Goal: Book appointment/travel/reservation

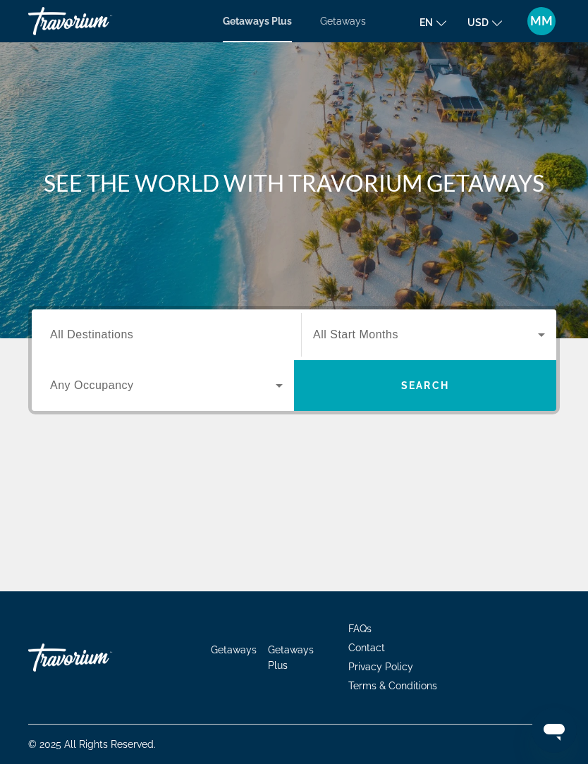
click at [347, 25] on span "Getaways" at bounding box center [343, 21] width 46 height 11
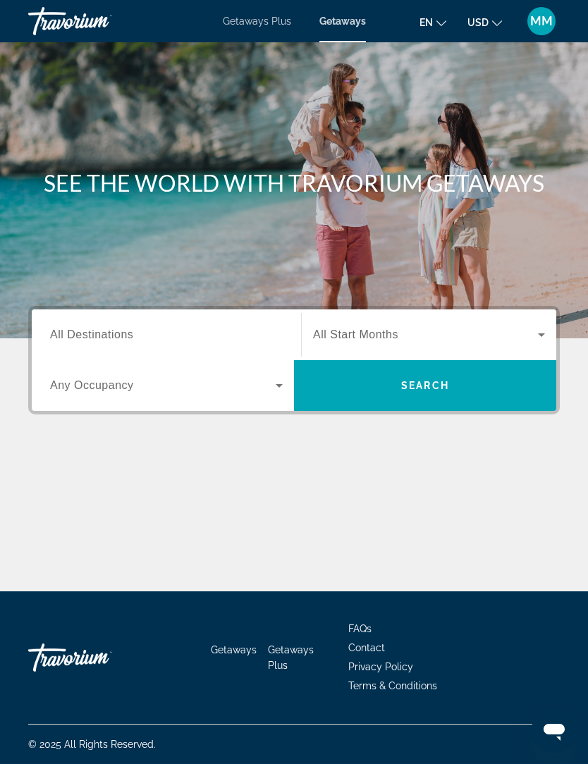
click at [176, 322] on div "Search widget" at bounding box center [166, 335] width 233 height 40
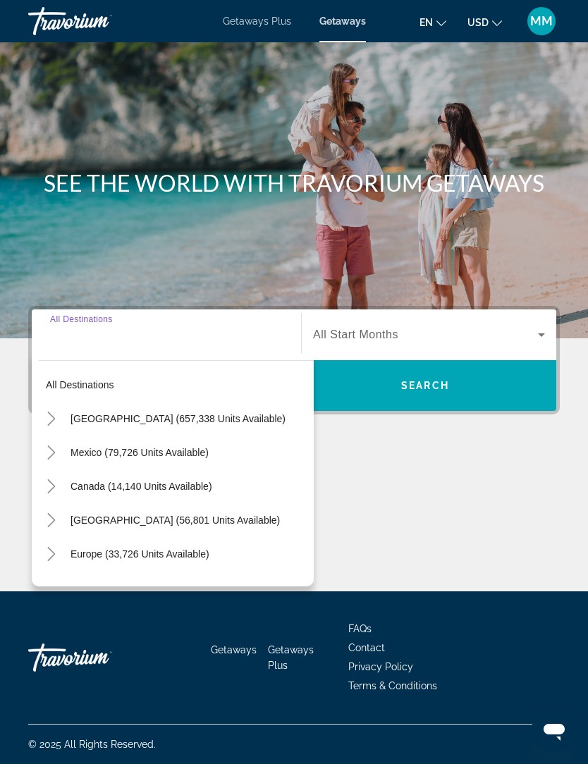
scroll to position [47, 0]
click at [55, 412] on icon "Toggle United States (657,338 units available)" at bounding box center [51, 419] width 8 height 14
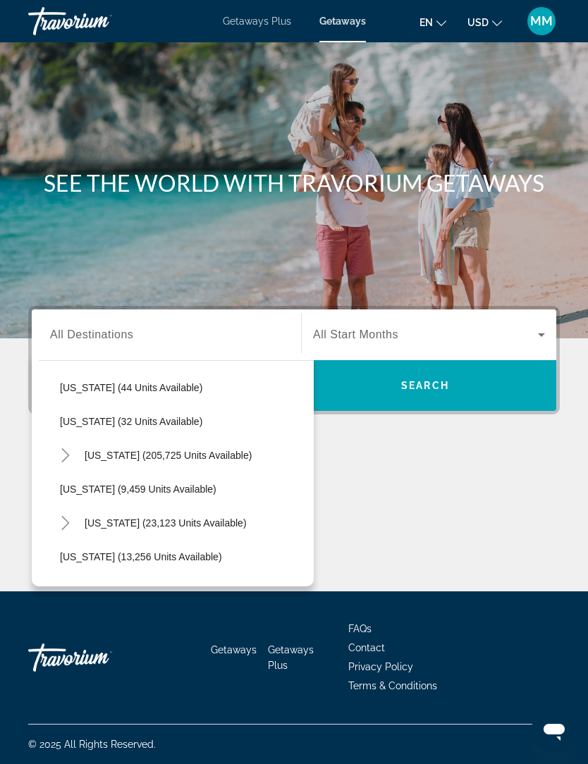
scroll to position [233, 0]
click at [71, 449] on icon "Toggle Florida (205,725 units available)" at bounding box center [66, 456] width 14 height 14
click at [161, 484] on span "[GEOGRAPHIC_DATA] (87,562 units available)" at bounding box center [178, 489] width 209 height 11
type input "**********"
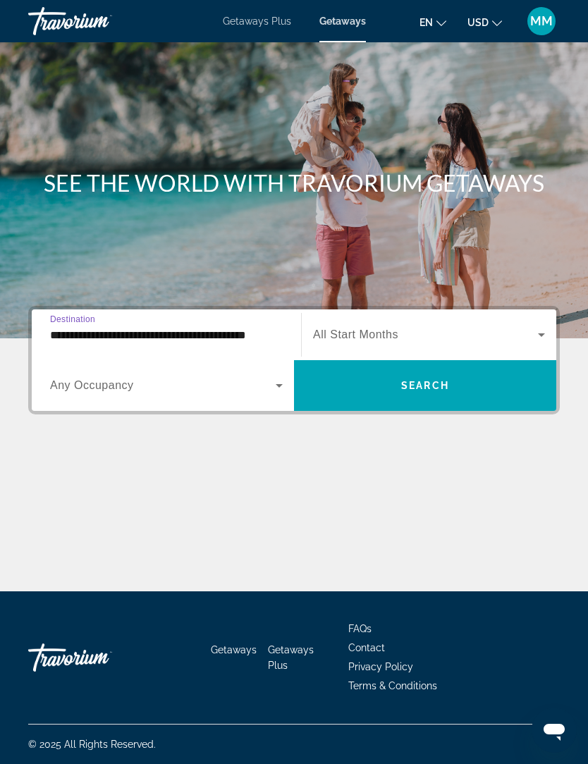
click at [445, 326] on span "Search widget" at bounding box center [425, 334] width 225 height 17
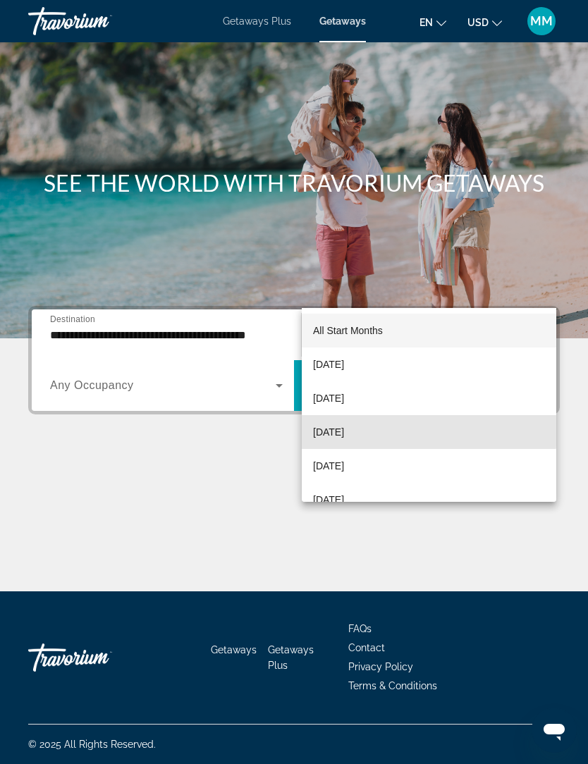
click at [344, 431] on span "[DATE]" at bounding box center [328, 432] width 31 height 17
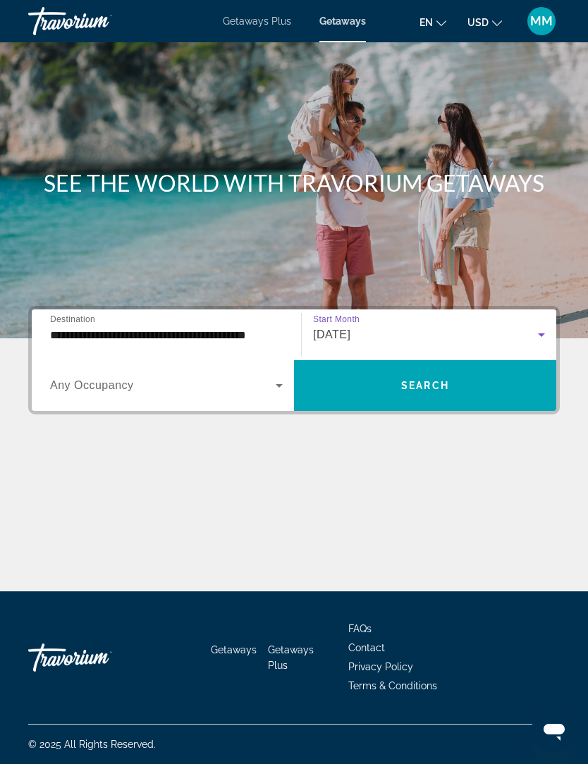
click at [448, 380] on span "Search" at bounding box center [425, 385] width 48 height 11
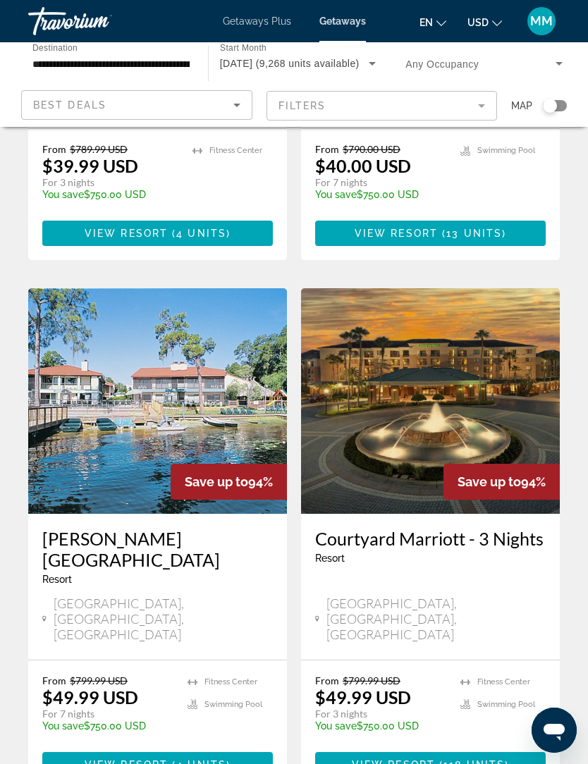
scroll to position [2071, 0]
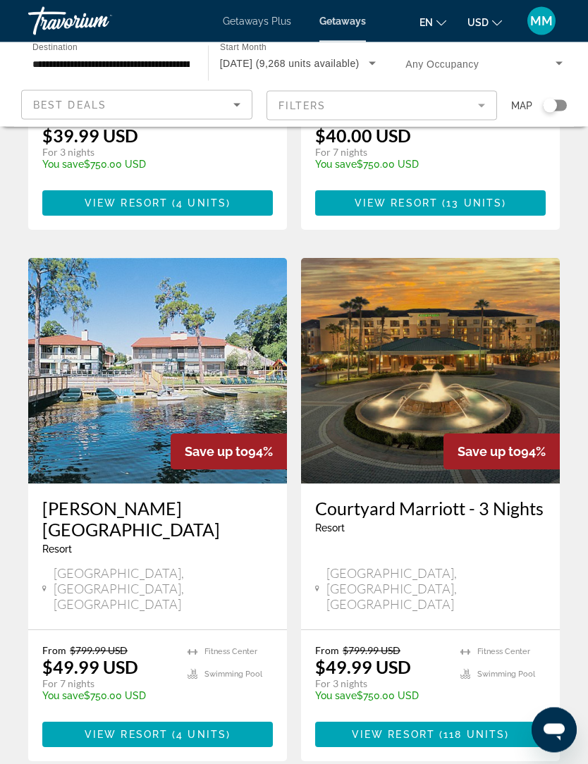
click at [161, 730] on span "View Resort" at bounding box center [126, 735] width 83 height 11
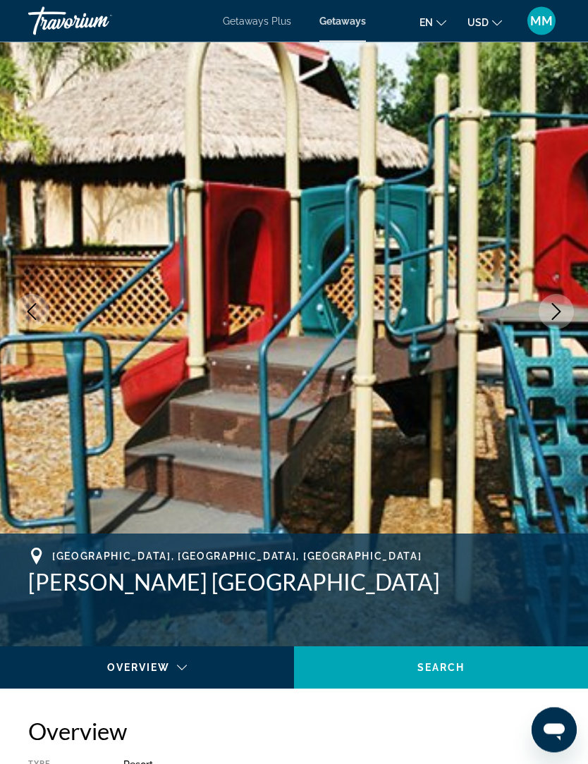
scroll to position [59, 0]
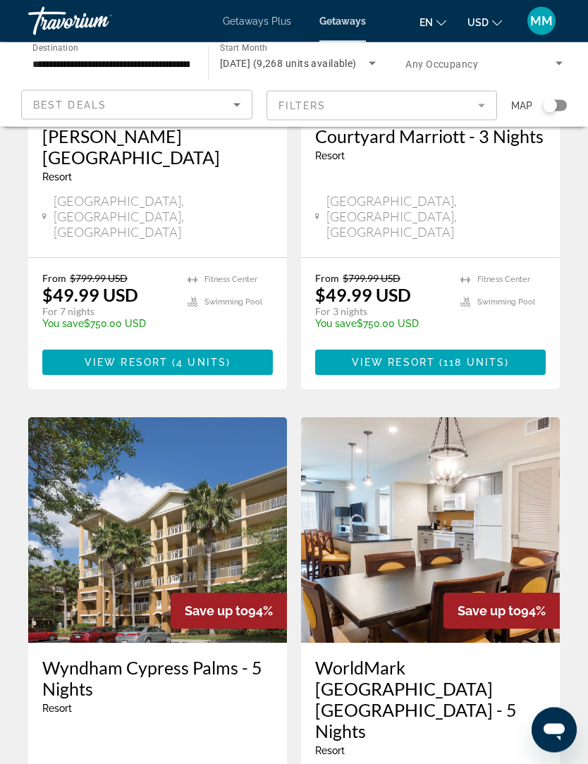
scroll to position [2578, 0]
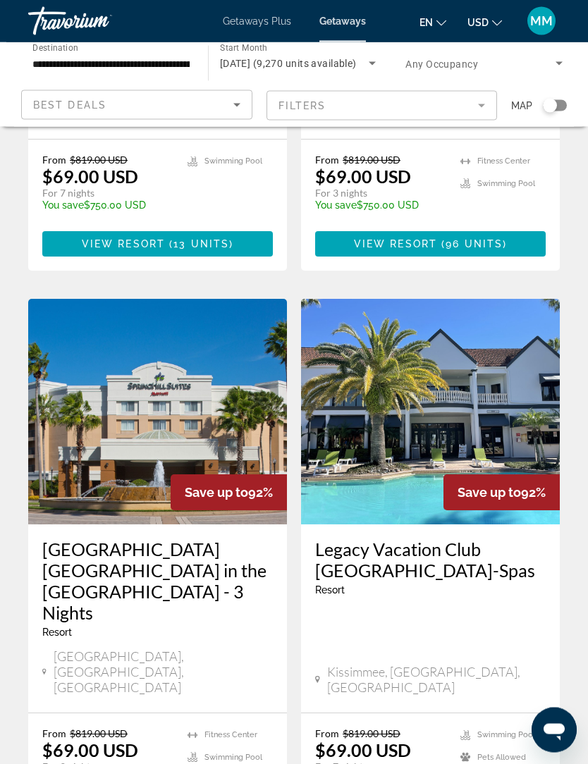
scroll to position [2600, 0]
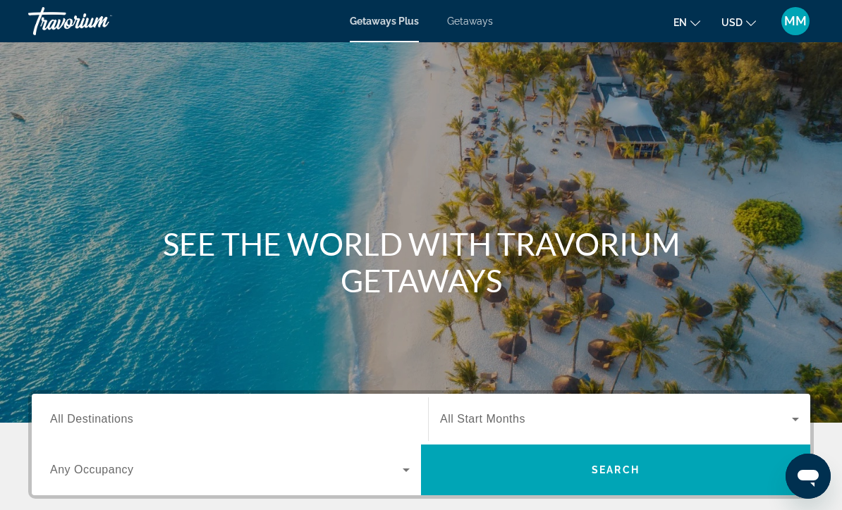
click at [106, 413] on span "All Destinations" at bounding box center [91, 419] width 83 height 12
click at [106, 412] on input "Destination All Destinations" at bounding box center [230, 420] width 360 height 17
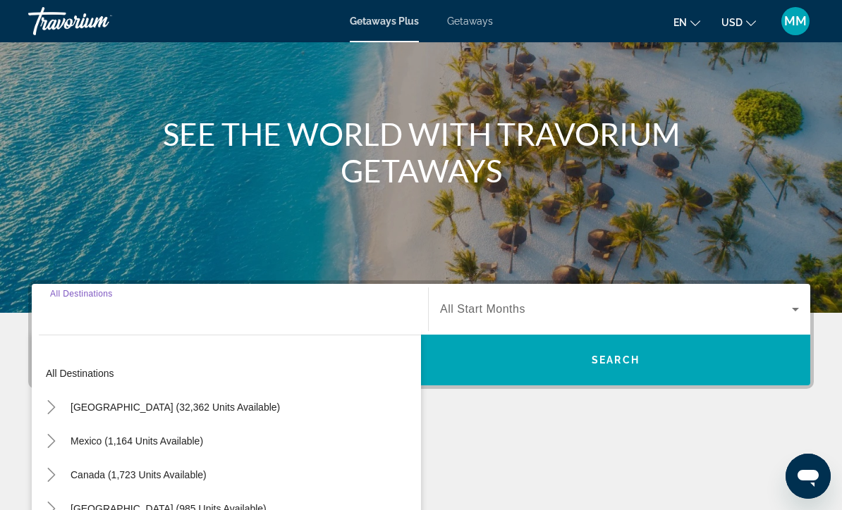
scroll to position [302, 0]
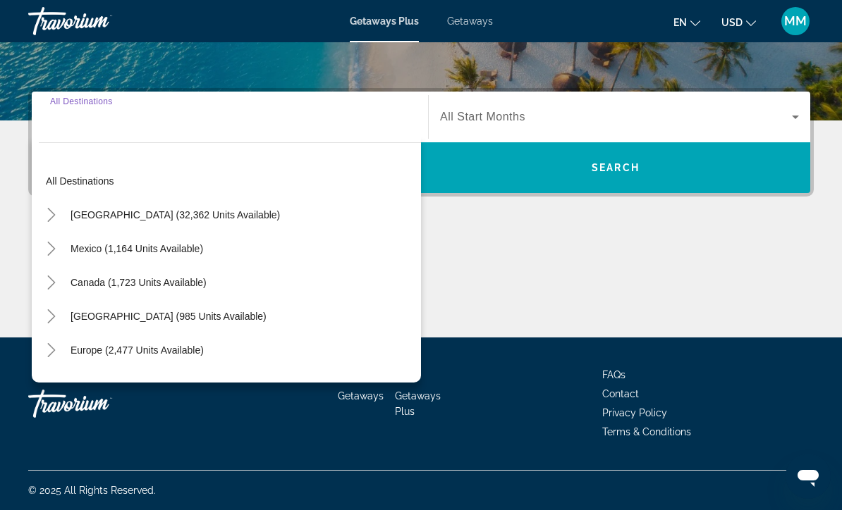
click at [51, 208] on icon "Toggle United States (32,362 units available)" at bounding box center [51, 215] width 14 height 14
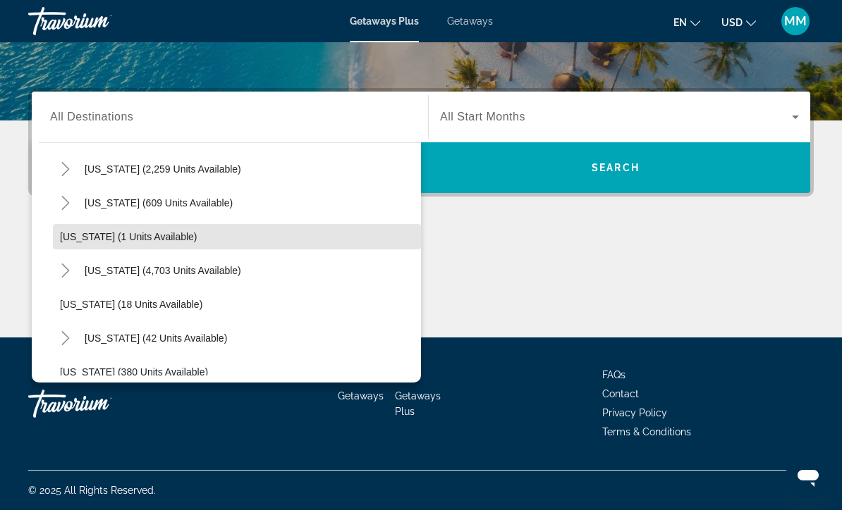
scroll to position [150, 0]
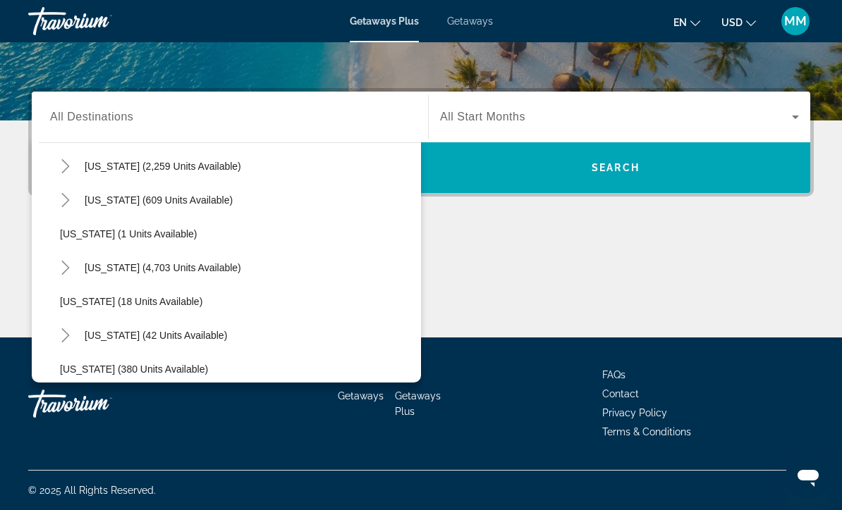
click at [66, 275] on mat-icon "Toggle Florida (4,703 units available)" at bounding box center [65, 268] width 25 height 25
click at [173, 302] on span "[GEOGRAPHIC_DATA] (6,578 units available)" at bounding box center [176, 301] width 204 height 11
type input "**********"
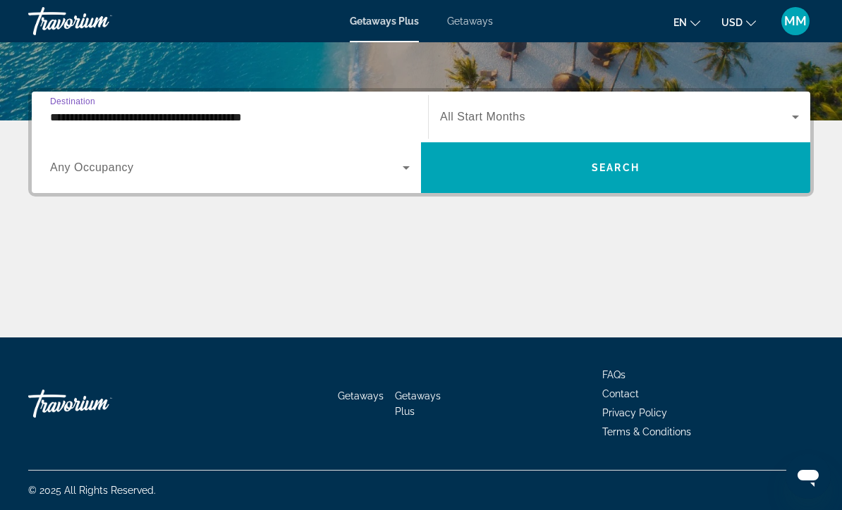
click at [589, 114] on span "Search widget" at bounding box center [616, 117] width 352 height 17
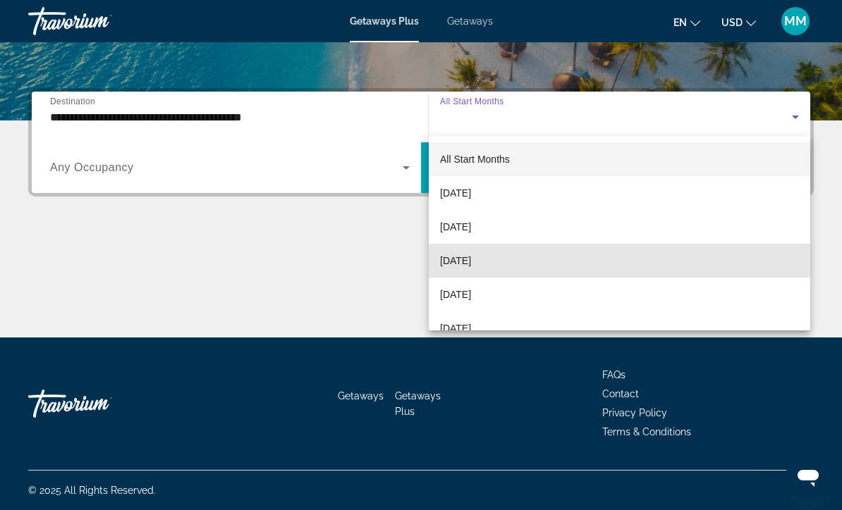
click at [471, 255] on span "[DATE]" at bounding box center [455, 260] width 31 height 17
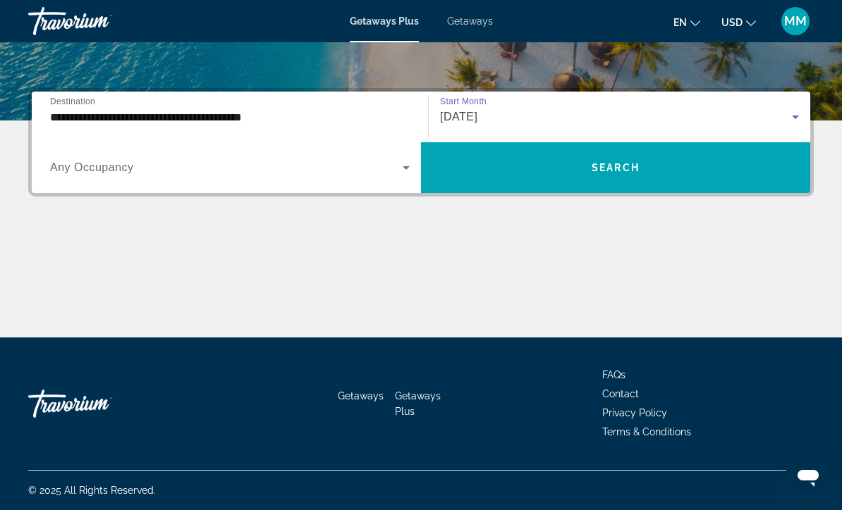
click at [573, 166] on span "Search widget" at bounding box center [615, 168] width 389 height 34
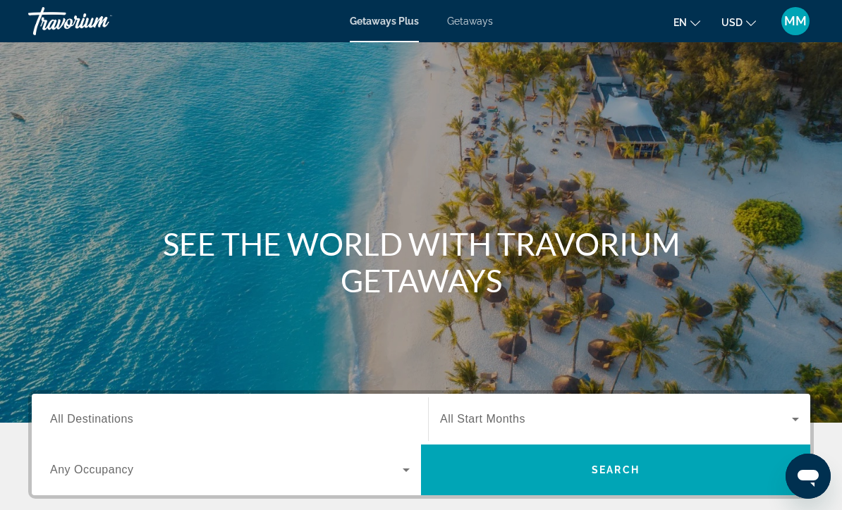
click at [168, 422] on input "Destination All Destinations" at bounding box center [230, 420] width 360 height 17
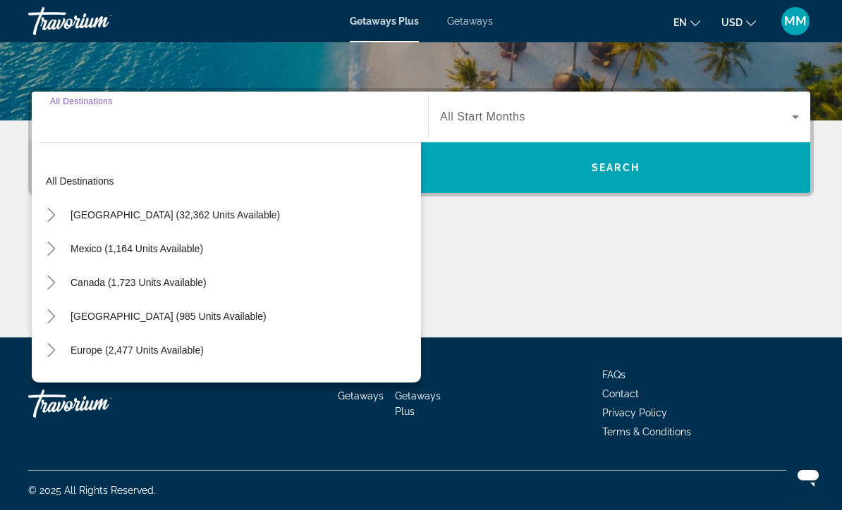
click at [55, 211] on icon "Toggle United States (32,362 units available)" at bounding box center [51, 215] width 14 height 14
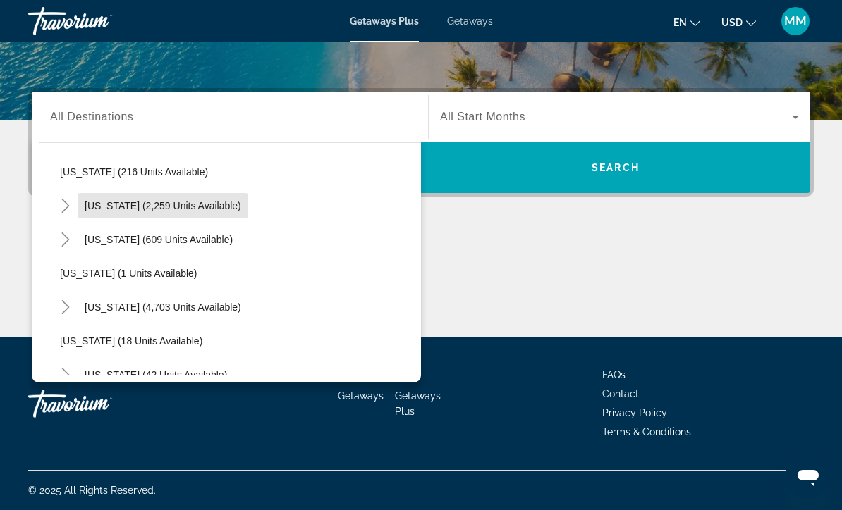
scroll to position [111, 0]
click at [71, 304] on icon "Toggle Florida (4,703 units available)" at bounding box center [66, 307] width 14 height 14
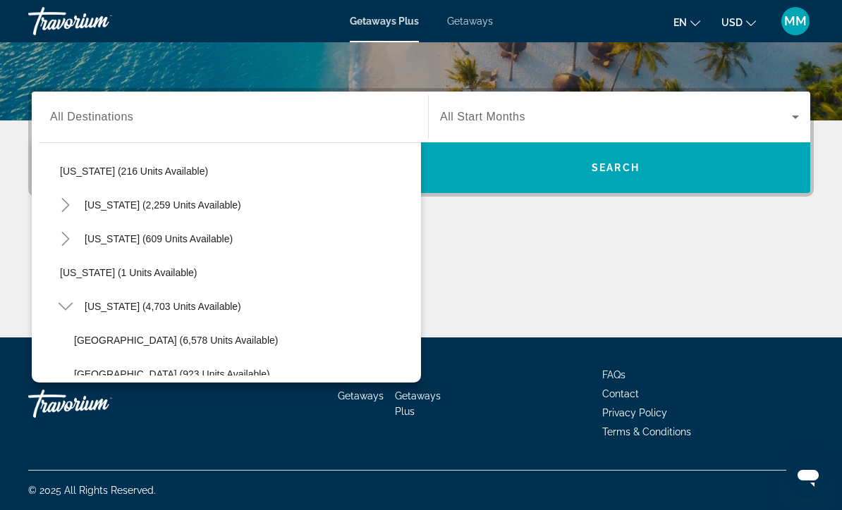
click at [171, 343] on span "[GEOGRAPHIC_DATA] (6,578 units available)" at bounding box center [176, 340] width 204 height 11
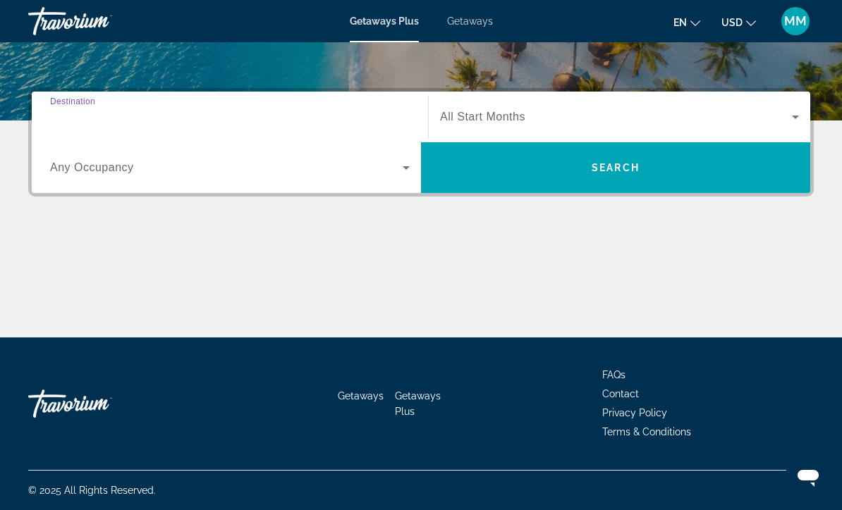
type input "**********"
click at [535, 109] on span "Search widget" at bounding box center [616, 117] width 352 height 17
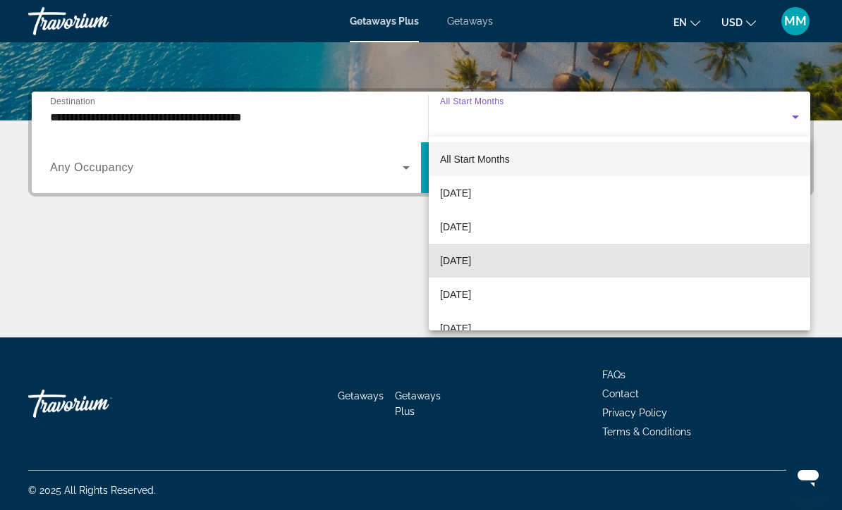
click at [471, 261] on span "[DATE]" at bounding box center [455, 260] width 31 height 17
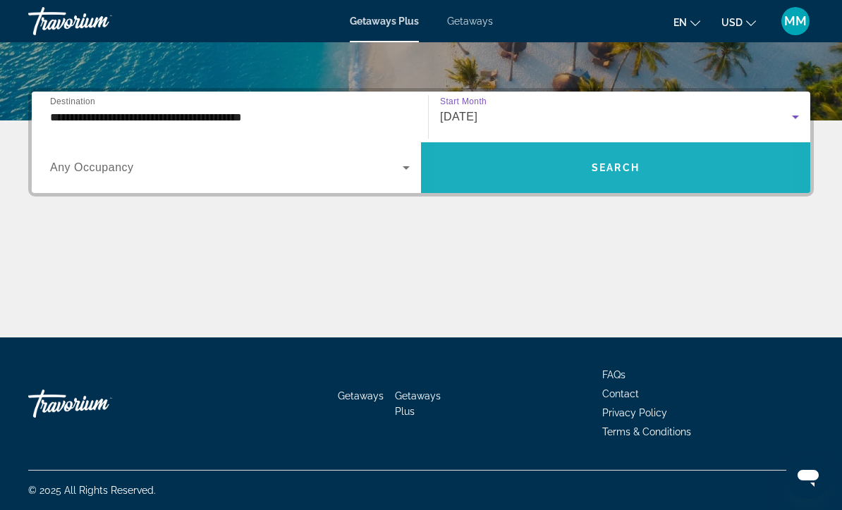
click at [534, 161] on span "Search widget" at bounding box center [615, 168] width 389 height 34
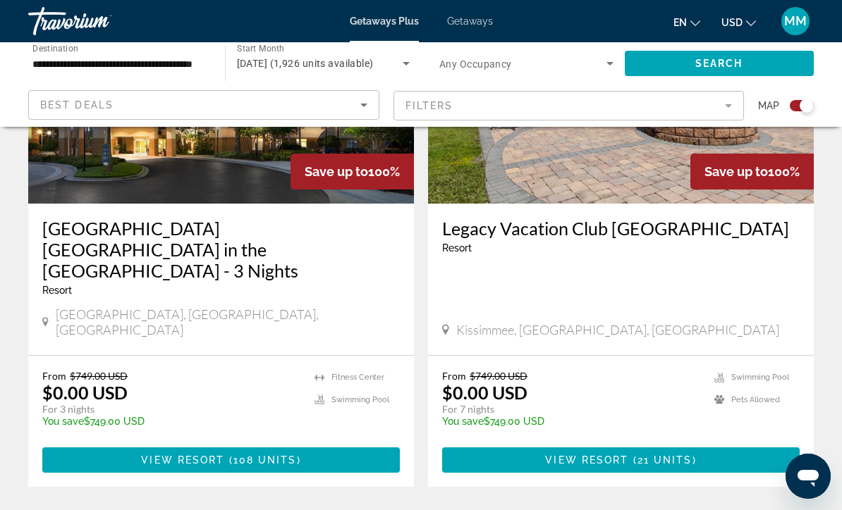
scroll to position [612, 0]
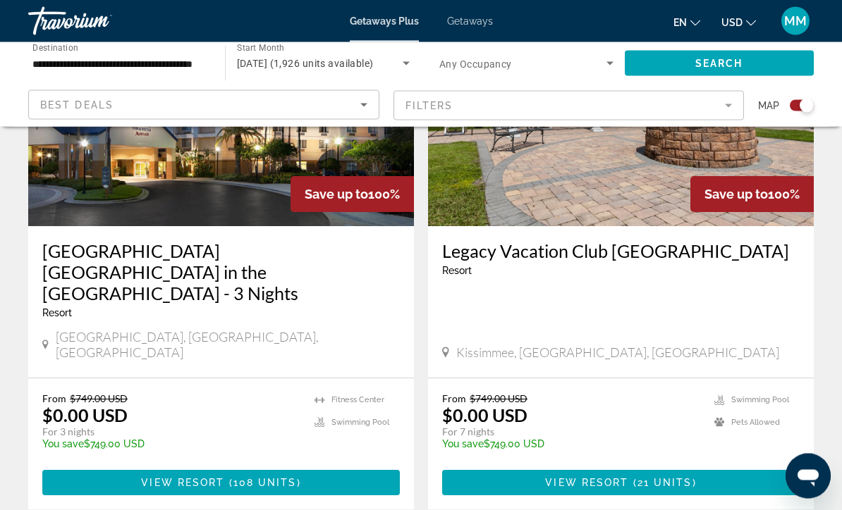
click at [575, 478] on span "View Resort" at bounding box center [586, 483] width 83 height 11
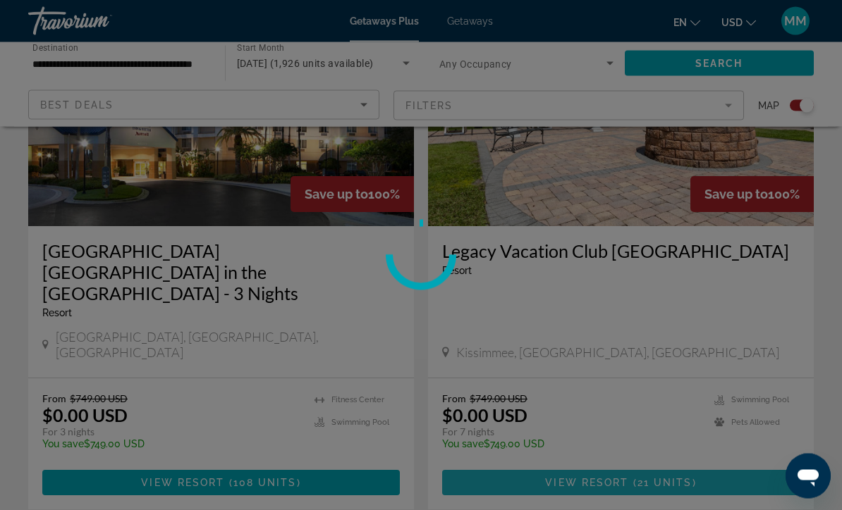
scroll to position [613, 0]
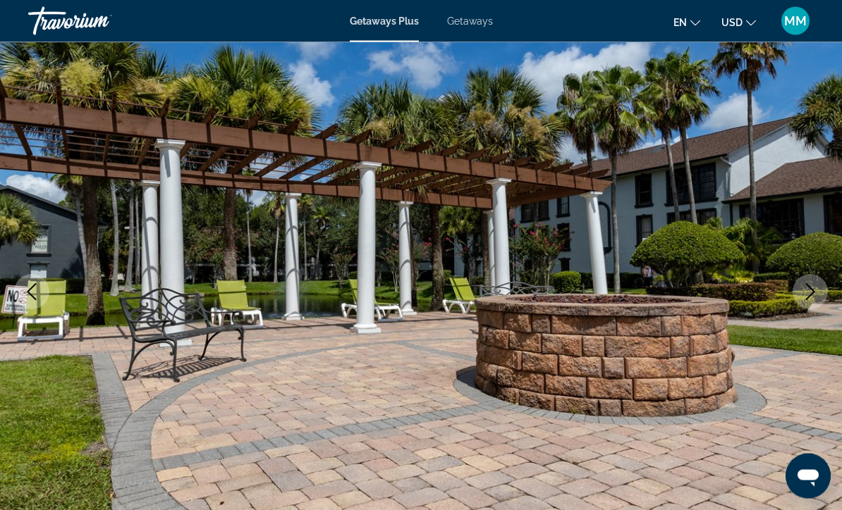
scroll to position [83, 0]
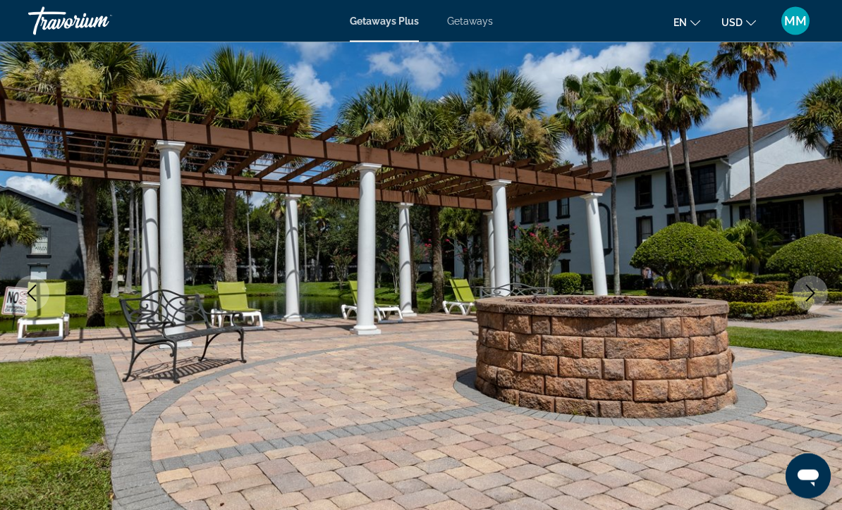
click at [810, 295] on icon "Next image" at bounding box center [810, 294] width 17 height 17
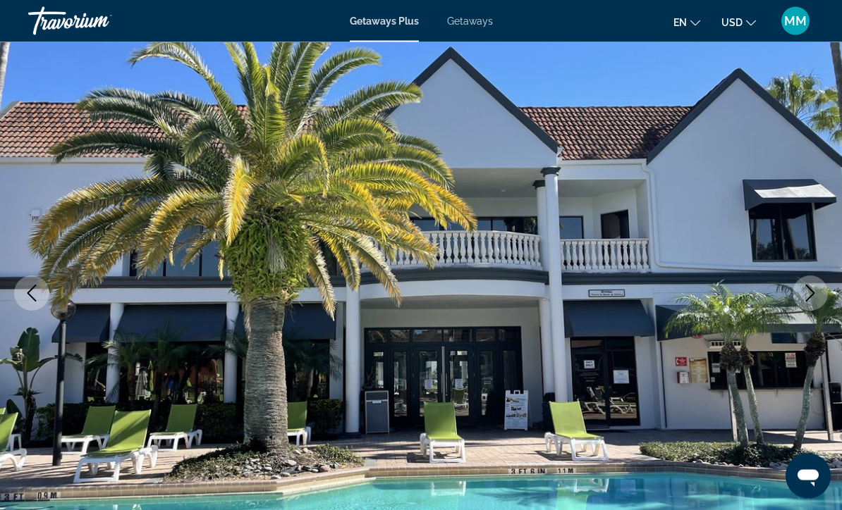
click at [811, 297] on icon "Next image" at bounding box center [810, 294] width 9 height 17
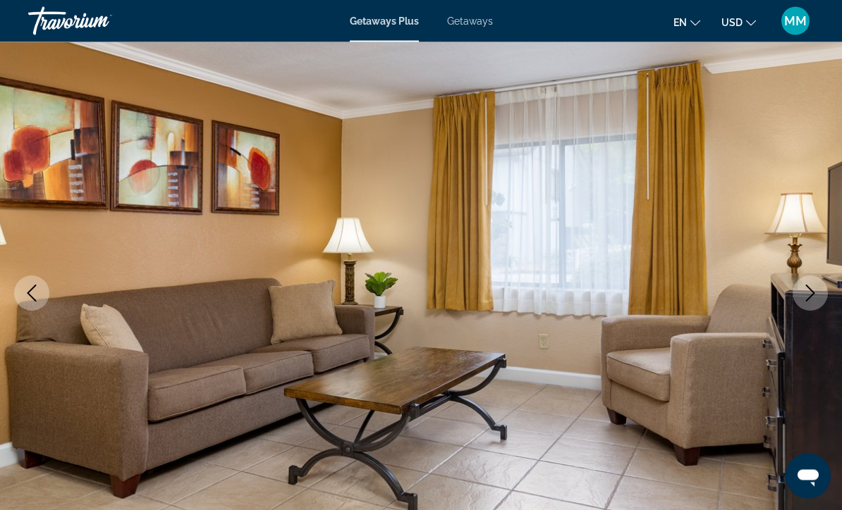
click at [809, 293] on icon "Next image" at bounding box center [810, 294] width 17 height 17
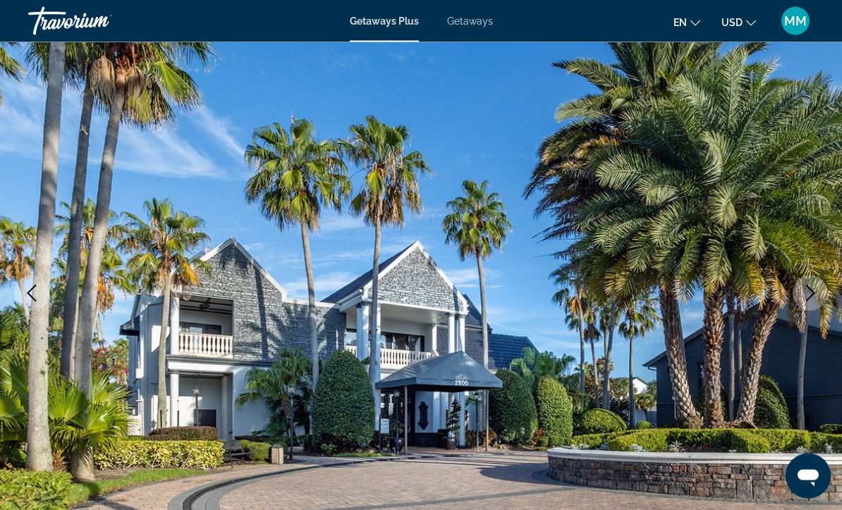
click at [816, 308] on button "Next image" at bounding box center [810, 293] width 35 height 35
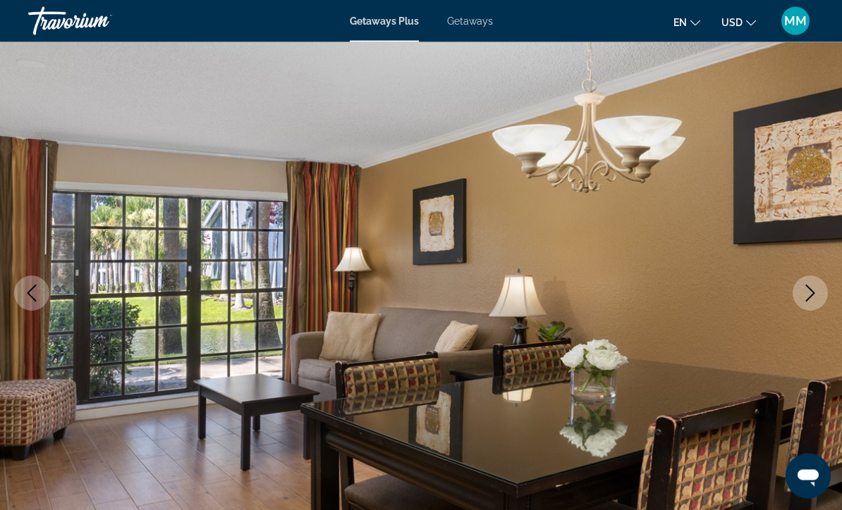
click at [816, 304] on button "Next image" at bounding box center [810, 293] width 35 height 35
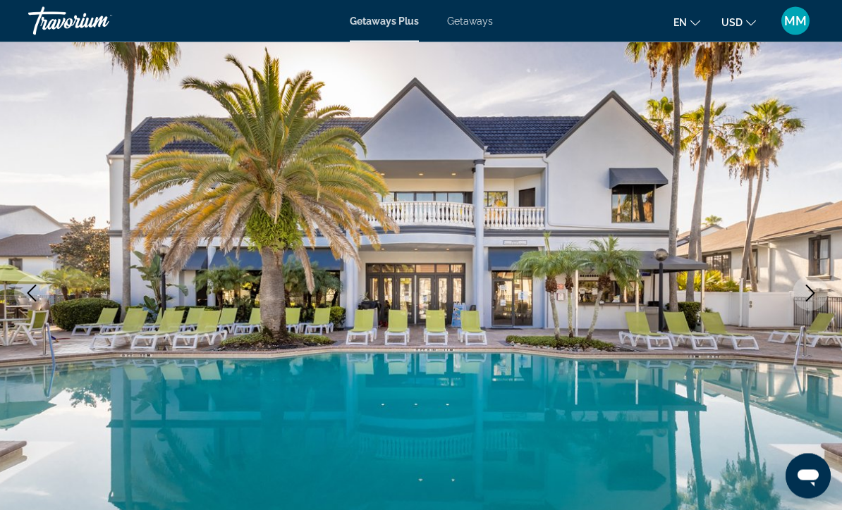
click at [816, 300] on icon "Next image" at bounding box center [810, 294] width 17 height 17
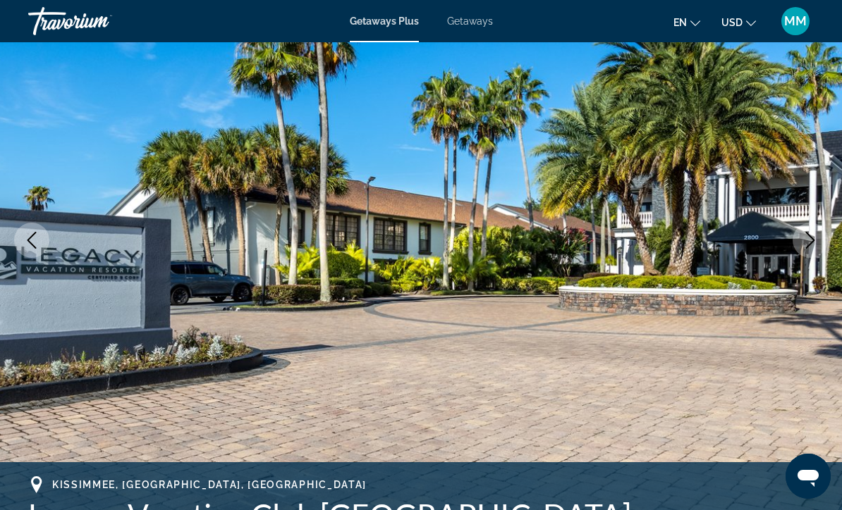
scroll to position [0, 0]
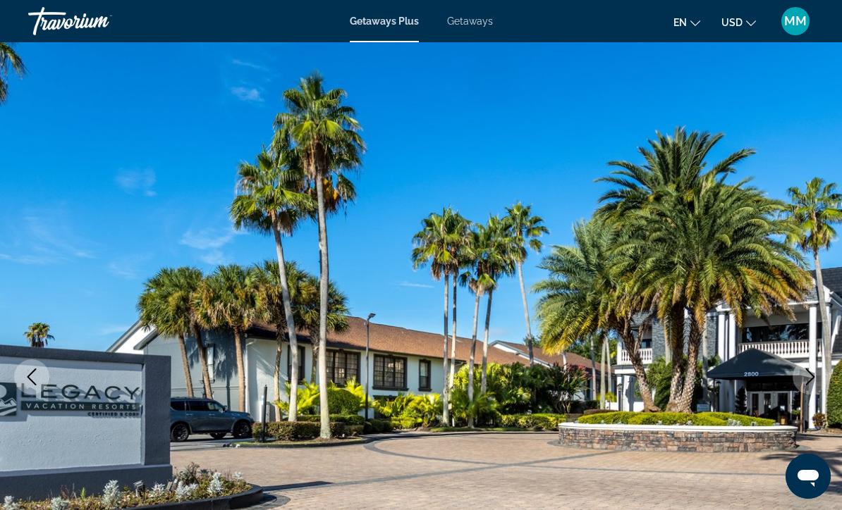
click at [472, 25] on span "Getaways" at bounding box center [470, 21] width 46 height 11
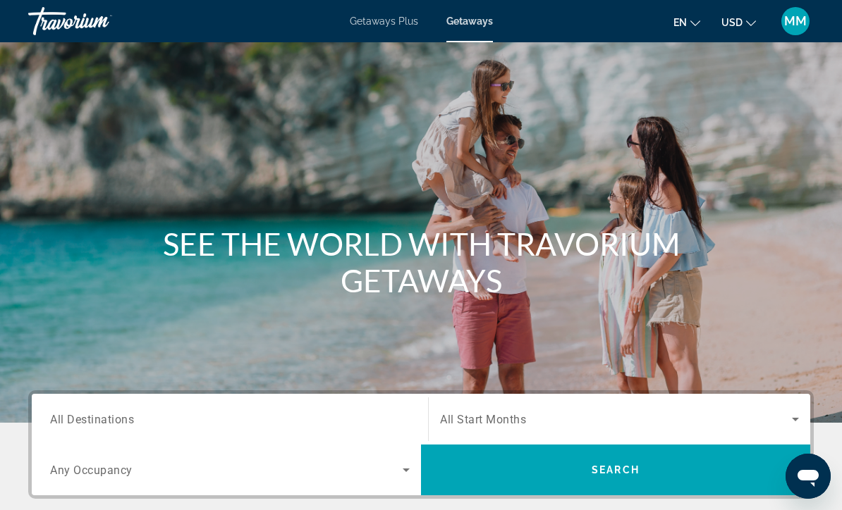
click at [185, 405] on div "Search widget" at bounding box center [230, 420] width 360 height 40
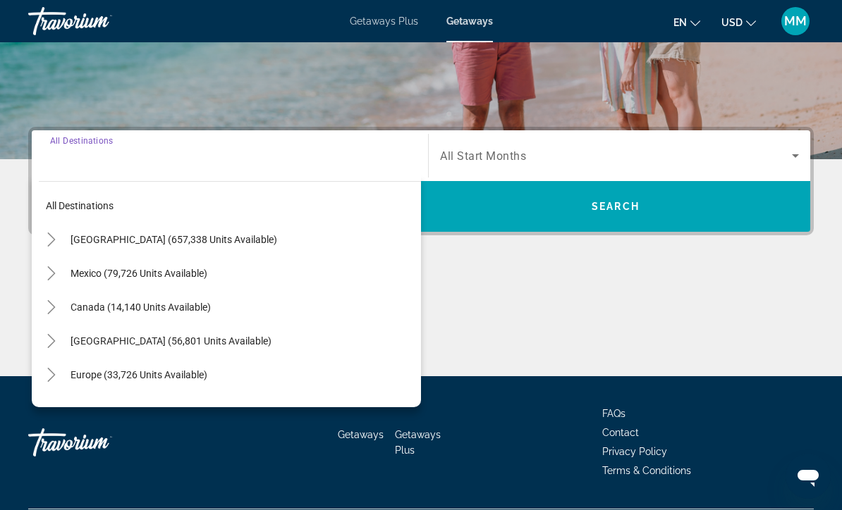
scroll to position [302, 0]
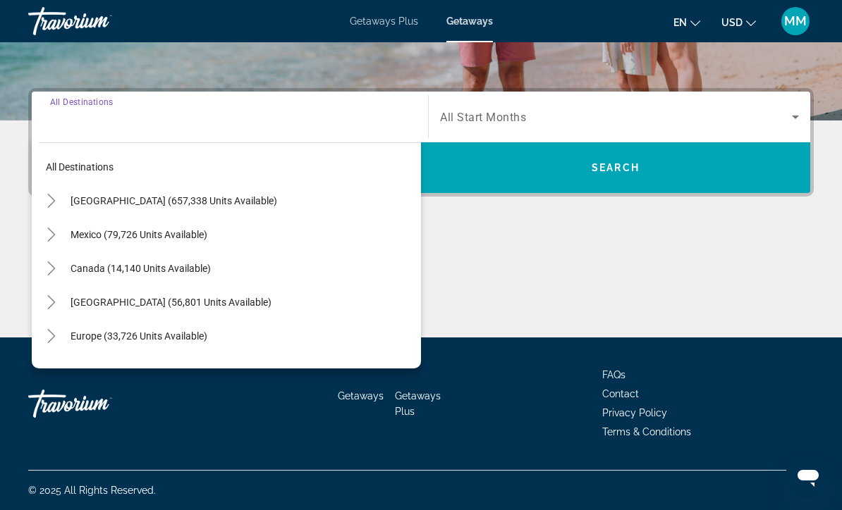
click at [59, 201] on mat-icon "Toggle United States (657,338 units available)" at bounding box center [51, 201] width 25 height 25
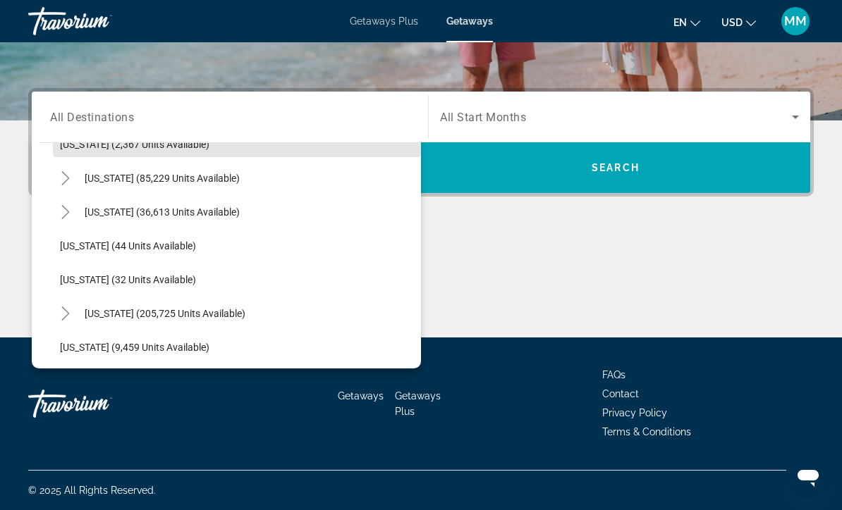
scroll to position [158, 0]
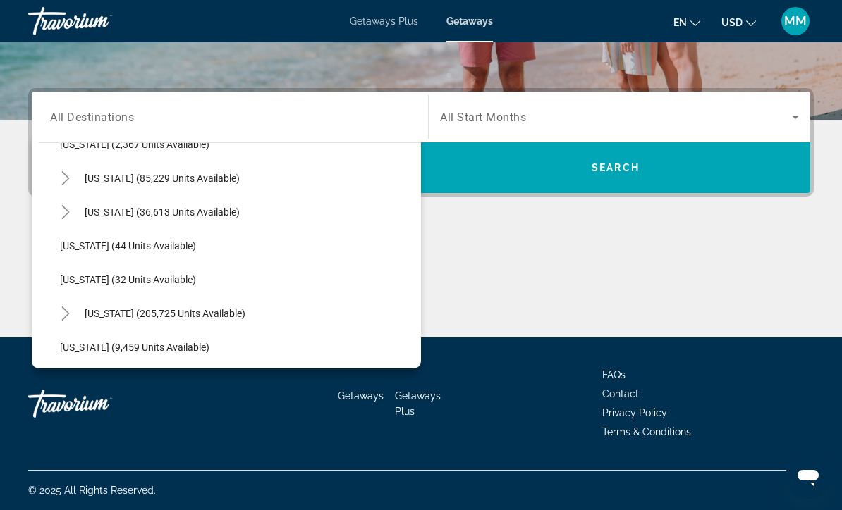
click at [73, 317] on mat-icon "Toggle Florida (205,725 units available)" at bounding box center [65, 314] width 25 height 25
click at [137, 348] on span "[GEOGRAPHIC_DATA] (87,562 units available)" at bounding box center [174, 347] width 201 height 11
type input "**********"
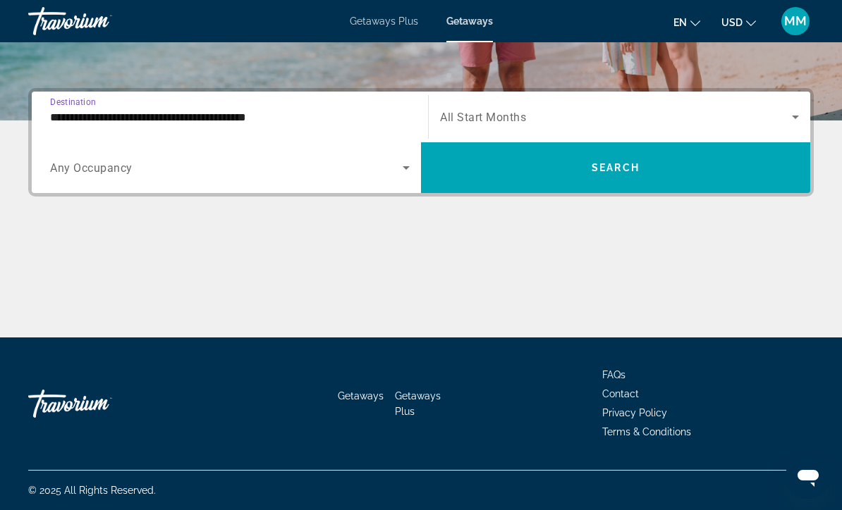
click at [532, 117] on span "Search widget" at bounding box center [616, 117] width 352 height 17
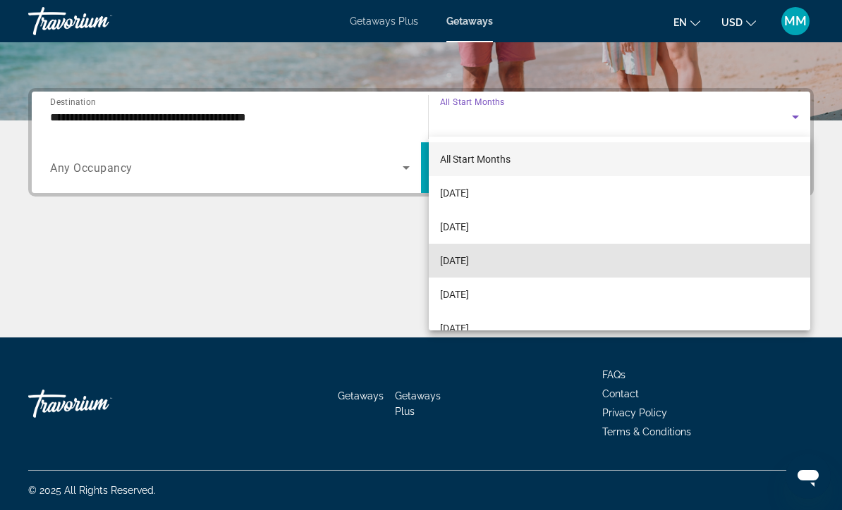
click at [469, 263] on span "[DATE]" at bounding box center [454, 260] width 29 height 17
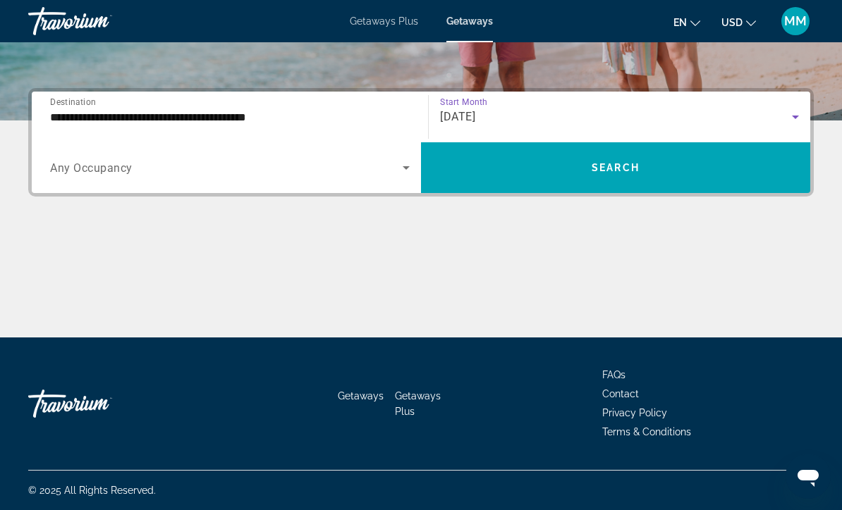
click at [594, 168] on span "Search" at bounding box center [616, 167] width 48 height 11
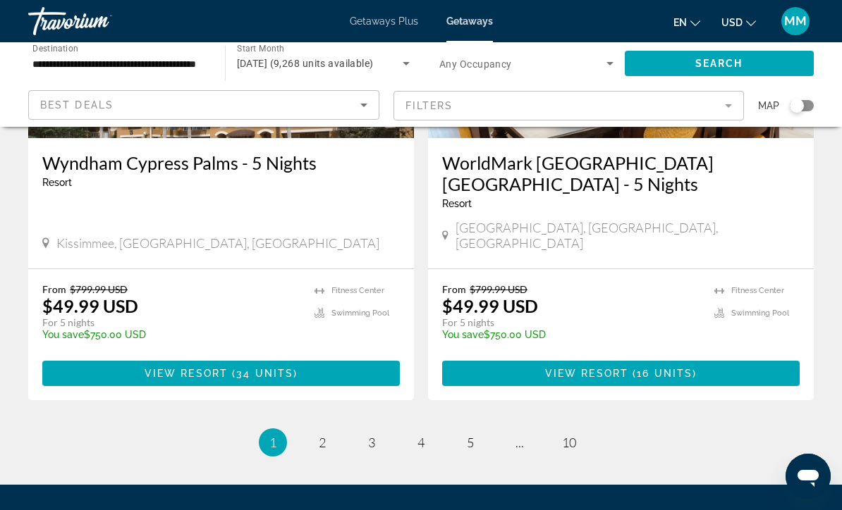
scroll to position [2755, 0]
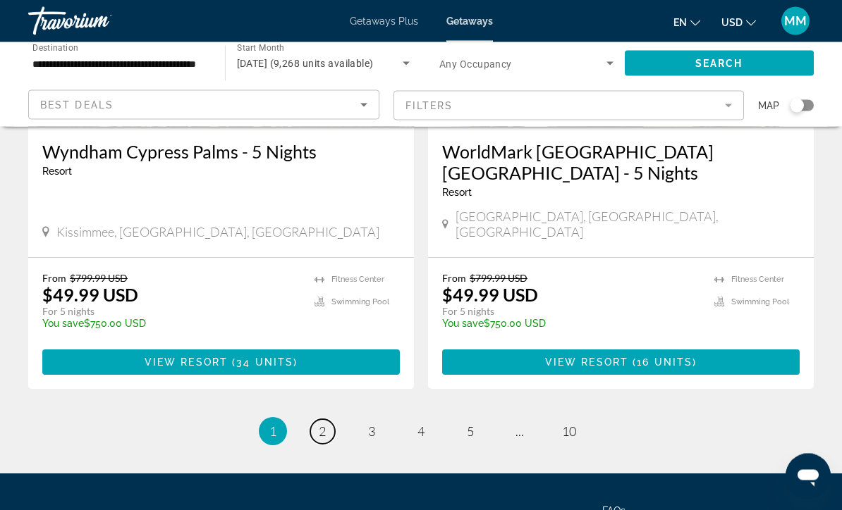
click at [325, 420] on link "page 2" at bounding box center [322, 432] width 25 height 25
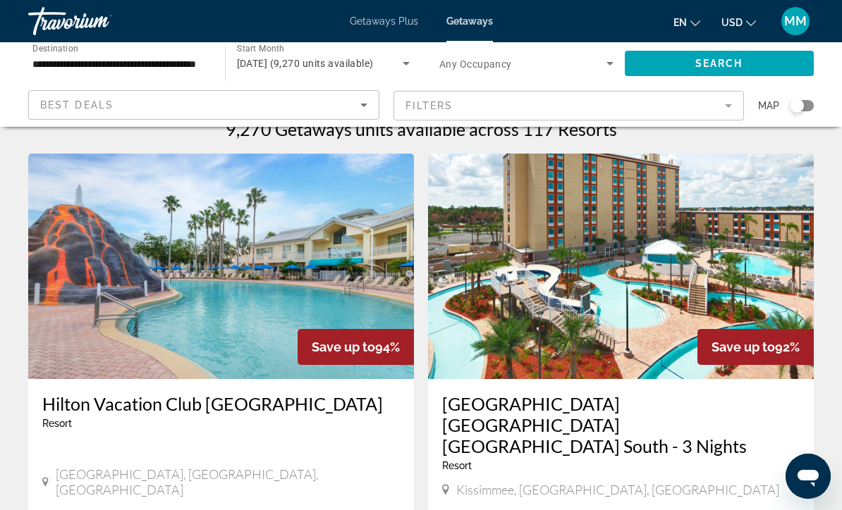
scroll to position [18, 0]
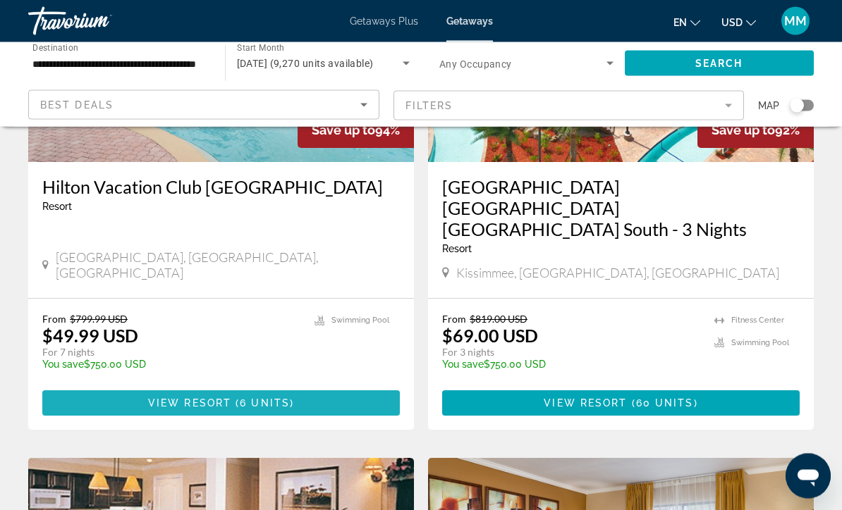
click at [142, 392] on span "Main content" at bounding box center [220, 404] width 357 height 34
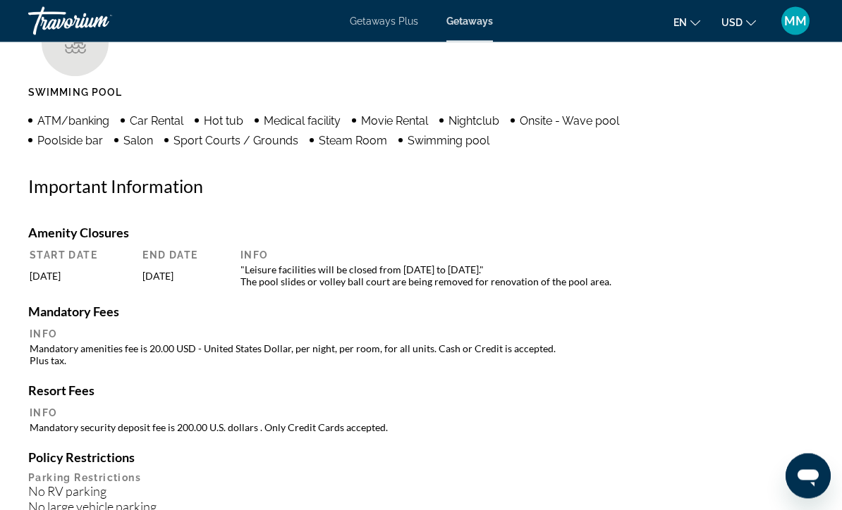
scroll to position [1299, 0]
